Goal: Task Accomplishment & Management: Use online tool/utility

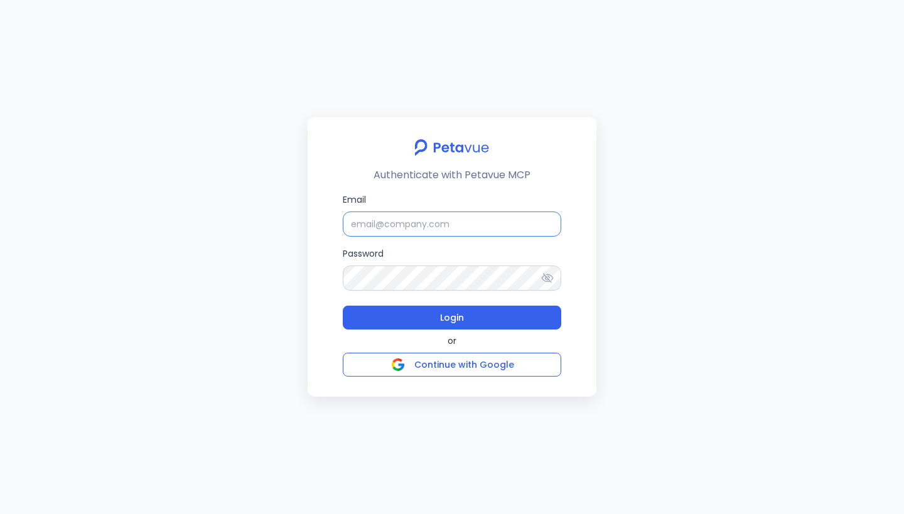
click at [485, 232] on input "Email" at bounding box center [452, 223] width 218 height 25
click at [415, 218] on input "Email" at bounding box center [452, 223] width 218 height 25
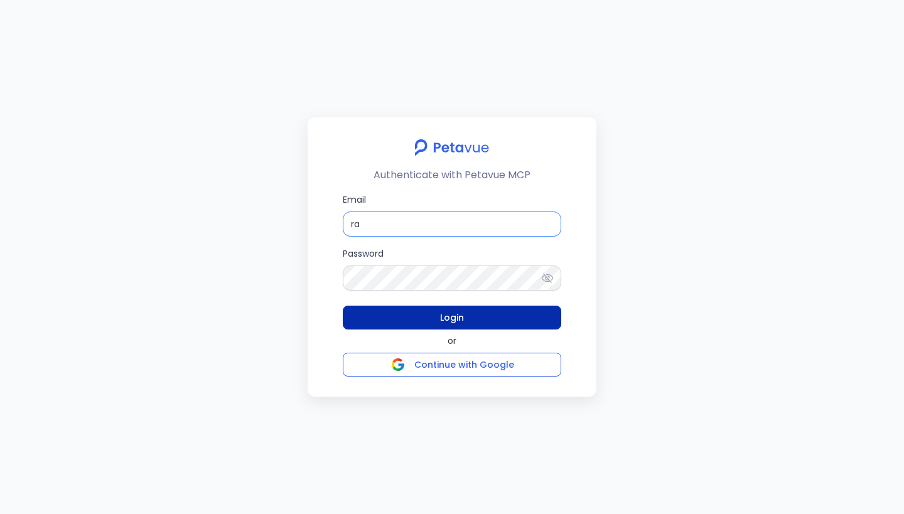
type input "[PERSON_NAME][EMAIL_ADDRESS][PERSON_NAME][DOMAIN_NAME]"
click at [494, 317] on button "Login" at bounding box center [452, 318] width 218 height 24
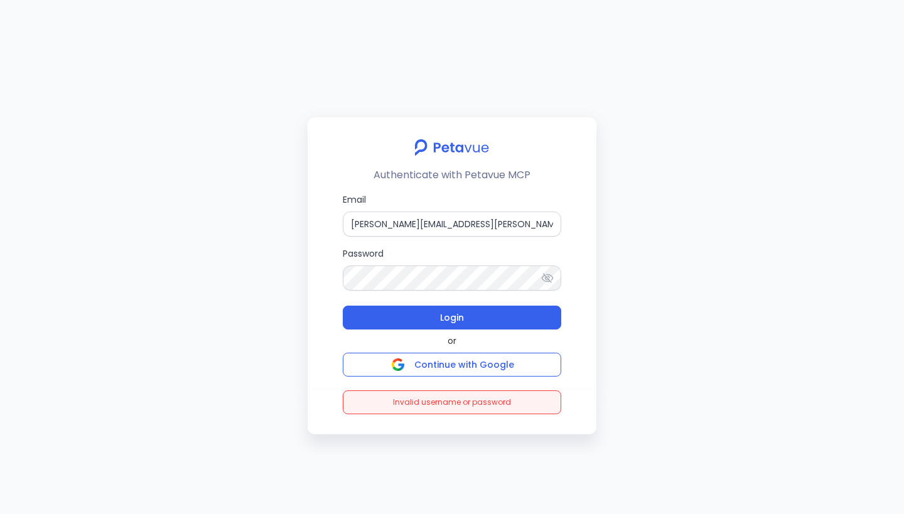
click at [551, 277] on icon at bounding box center [547, 278] width 13 height 13
click at [410, 227] on input "[PERSON_NAME][EMAIL_ADDRESS][PERSON_NAME][DOMAIN_NAME]" at bounding box center [452, 223] width 218 height 25
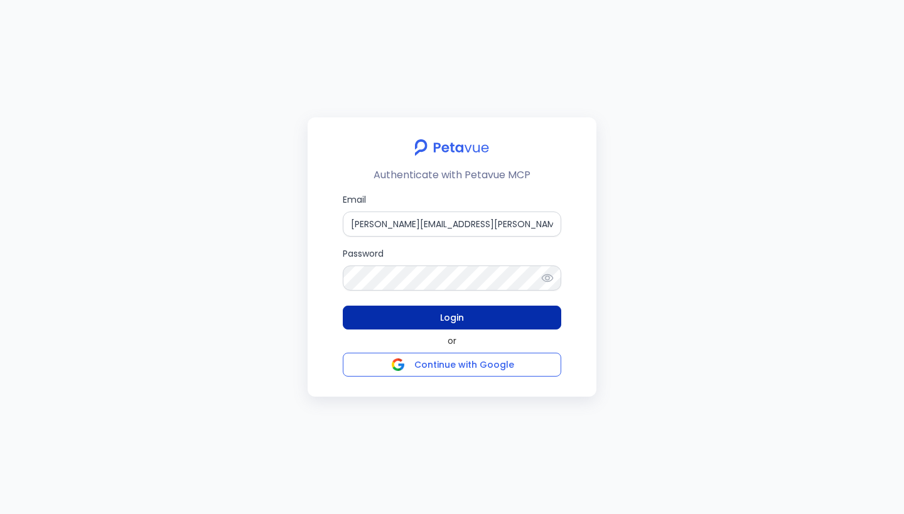
click at [468, 315] on button "Login" at bounding box center [452, 318] width 218 height 24
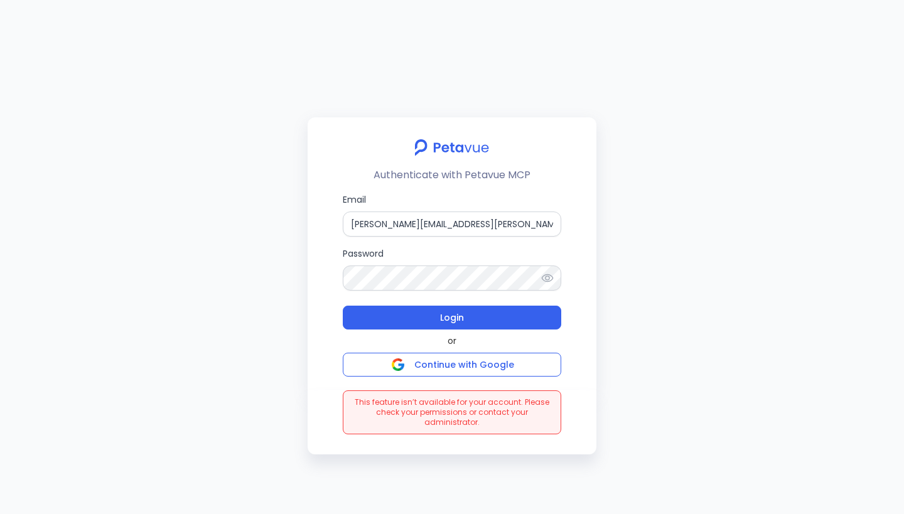
click at [775, 105] on div "Authenticate with Petavue MCP Email [PERSON_NAME][EMAIL_ADDRESS][PERSON_NAME][D…" at bounding box center [452, 257] width 904 height 514
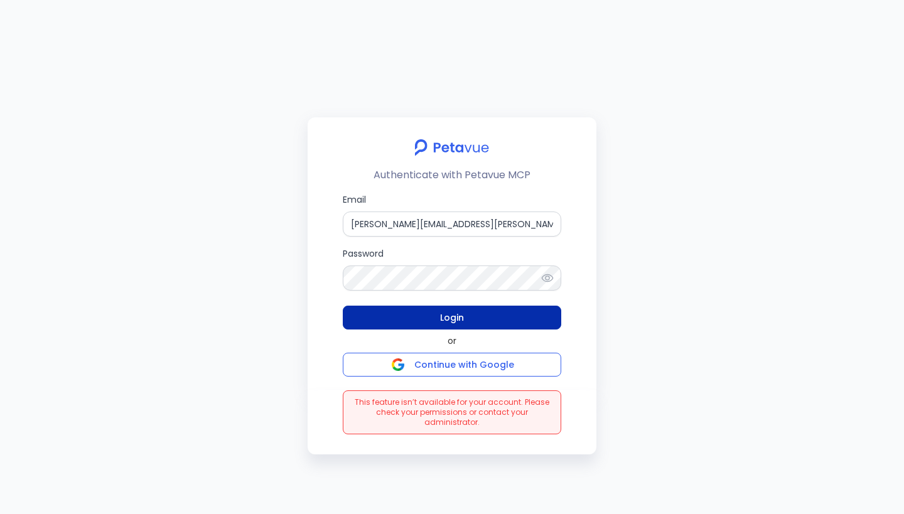
click at [469, 317] on button "Login" at bounding box center [452, 318] width 218 height 24
